Goal: Use online tool/utility

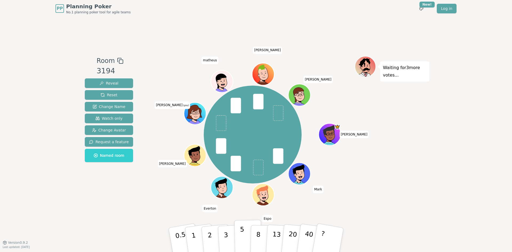
click at [248, 239] on button "5" at bounding box center [247, 240] width 27 height 41
click at [255, 235] on button "8" at bounding box center [263, 240] width 27 height 41
click at [247, 237] on button "5" at bounding box center [247, 240] width 27 height 41
click at [255, 235] on button "8" at bounding box center [263, 240] width 27 height 41
click at [248, 235] on button "5" at bounding box center [247, 240] width 27 height 41
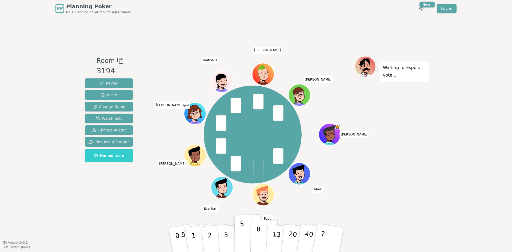
click at [253, 235] on button "8" at bounding box center [263, 240] width 27 height 41
click at [246, 235] on button "5" at bounding box center [247, 240] width 27 height 41
click at [251, 235] on button "8" at bounding box center [263, 240] width 27 height 41
click at [243, 236] on p "5" at bounding box center [242, 240] width 5 height 29
click at [254, 235] on button "8" at bounding box center [263, 240] width 27 height 41
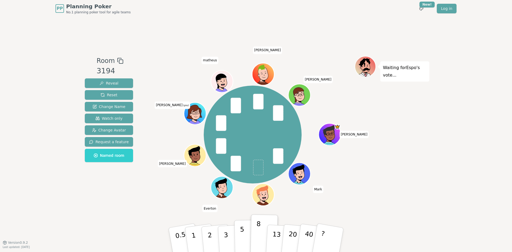
click at [246, 235] on button "5" at bounding box center [247, 240] width 27 height 41
click at [256, 233] on button "8" at bounding box center [263, 240] width 27 height 41
click at [240, 235] on p "5" at bounding box center [242, 240] width 5 height 29
click at [253, 235] on button "8" at bounding box center [263, 240] width 27 height 41
click at [244, 236] on button "5" at bounding box center [247, 240] width 27 height 41
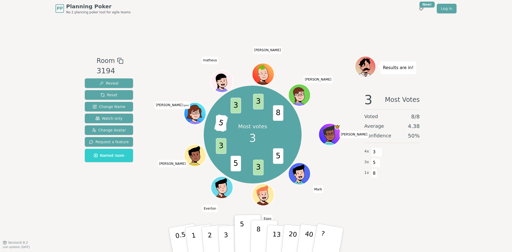
click at [255, 236] on button "8" at bounding box center [263, 240] width 27 height 41
click at [243, 238] on button "5" at bounding box center [247, 240] width 27 height 41
click at [255, 235] on button "8" at bounding box center [263, 240] width 27 height 41
click at [247, 236] on button "5" at bounding box center [247, 240] width 27 height 41
click at [256, 237] on p "8" at bounding box center [258, 239] width 5 height 29
